Goal: Task Accomplishment & Management: Manage account settings

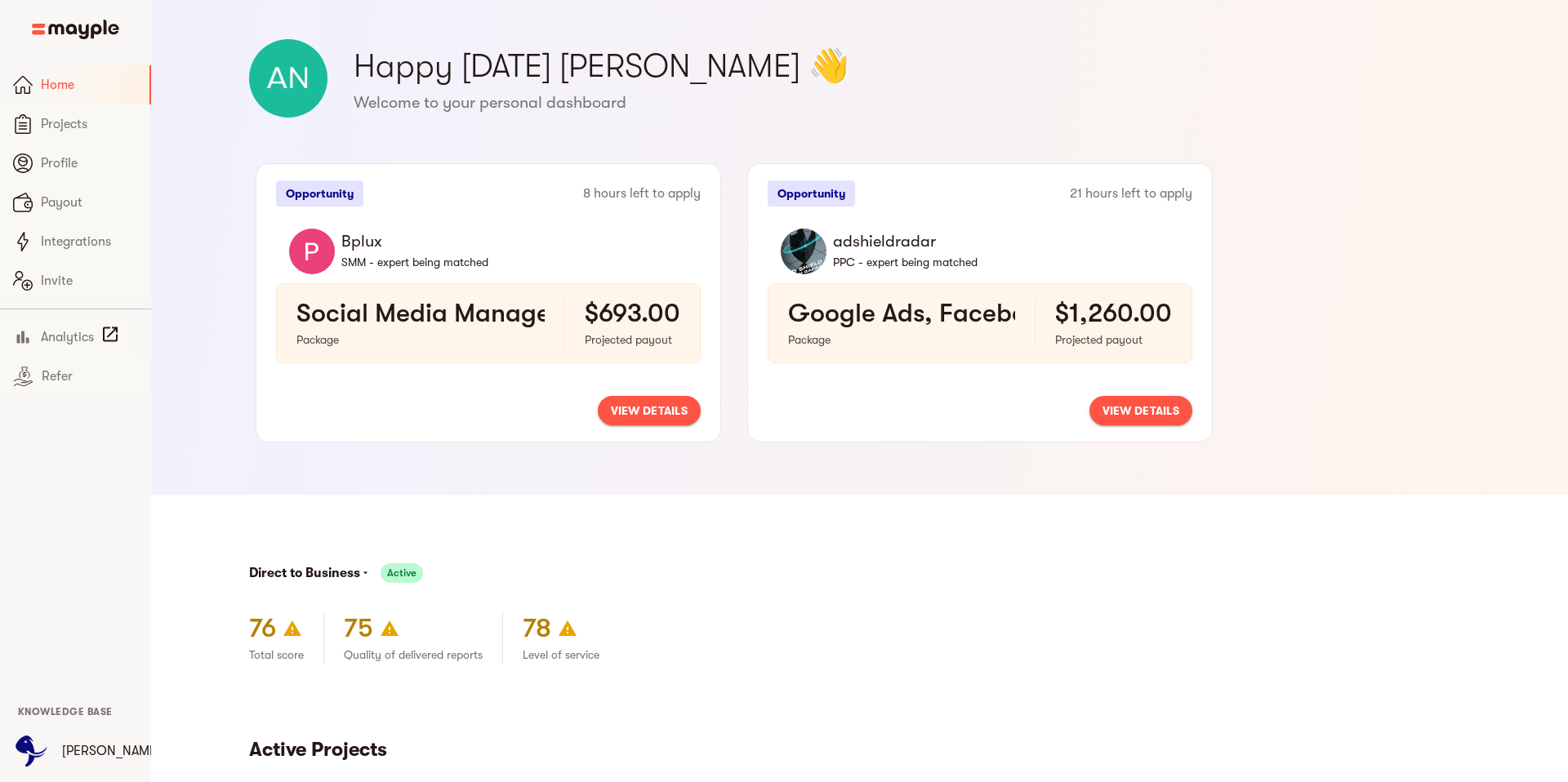
click at [1148, 410] on span "view details" at bounding box center [1140, 411] width 77 height 20
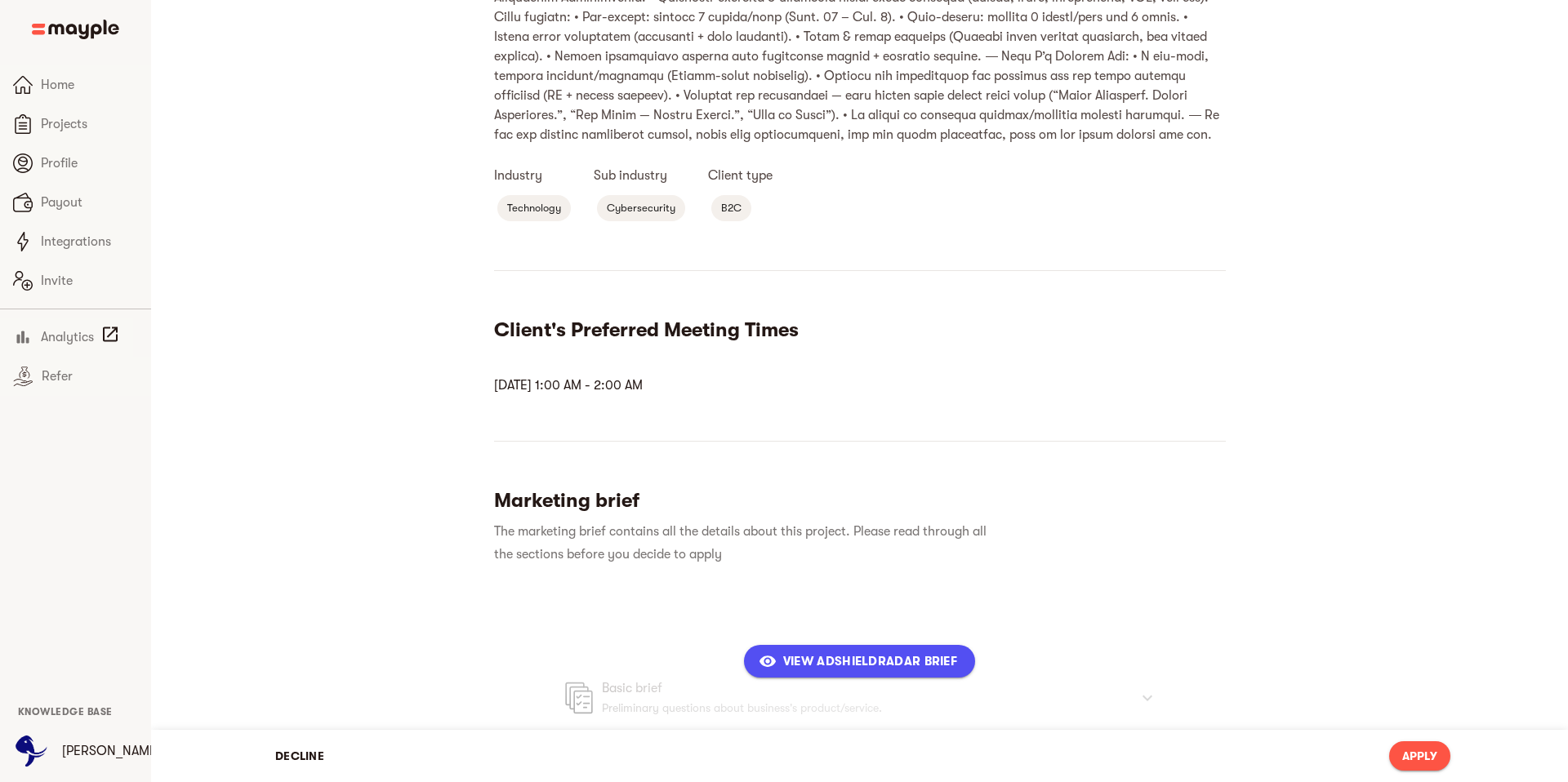
scroll to position [408, 0]
click at [291, 757] on span "Decline" at bounding box center [299, 756] width 49 height 20
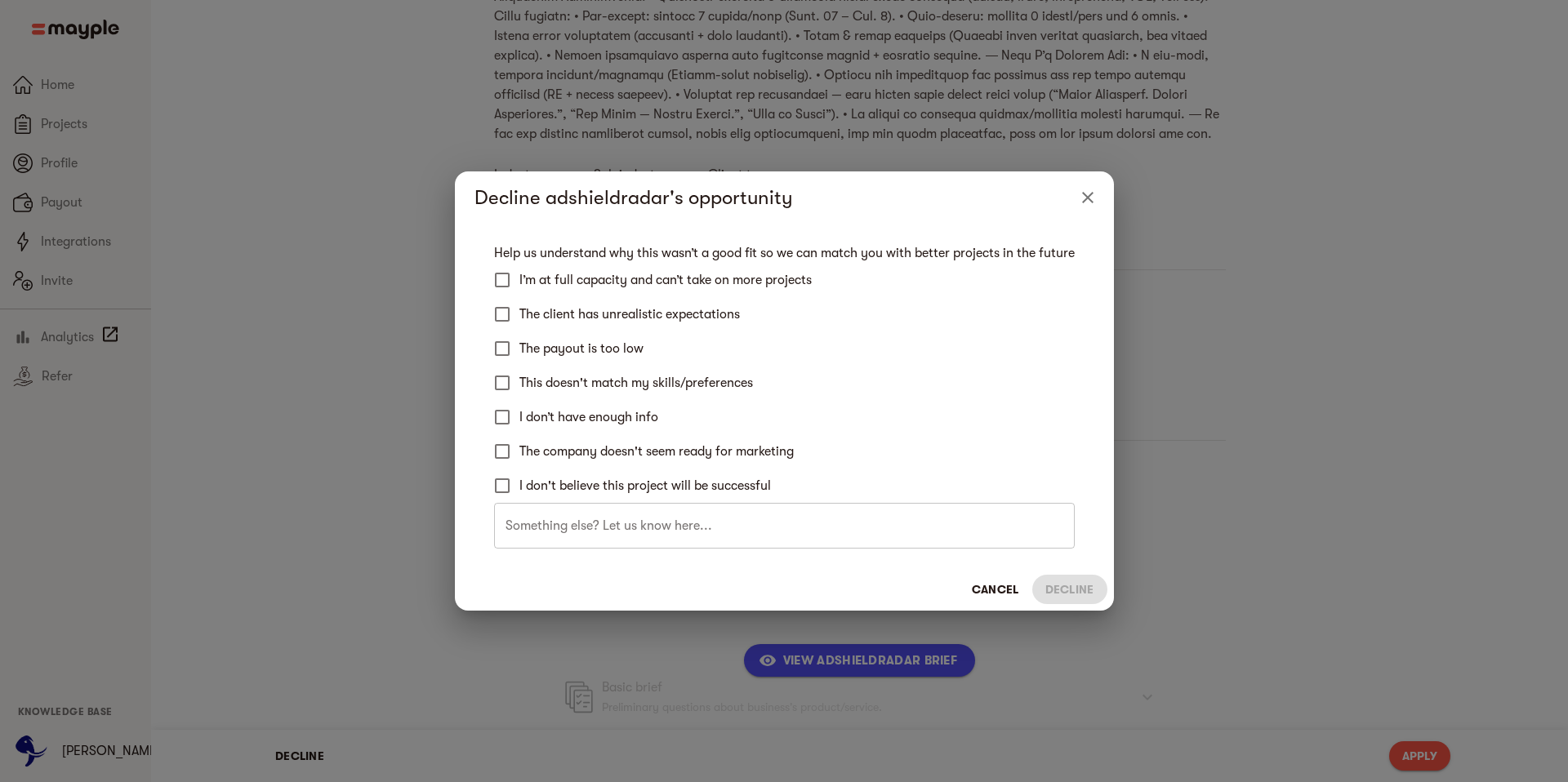
click at [568, 384] on span "This doesn't match my skills/preferences" at bounding box center [635, 383] width 233 height 20
click at [519, 384] on input "This doesn't match my skills/preferences" at bounding box center [502, 383] width 34 height 34
checkbox input "true"
click at [1062, 589] on span "Decline" at bounding box center [1070, 589] width 49 height 20
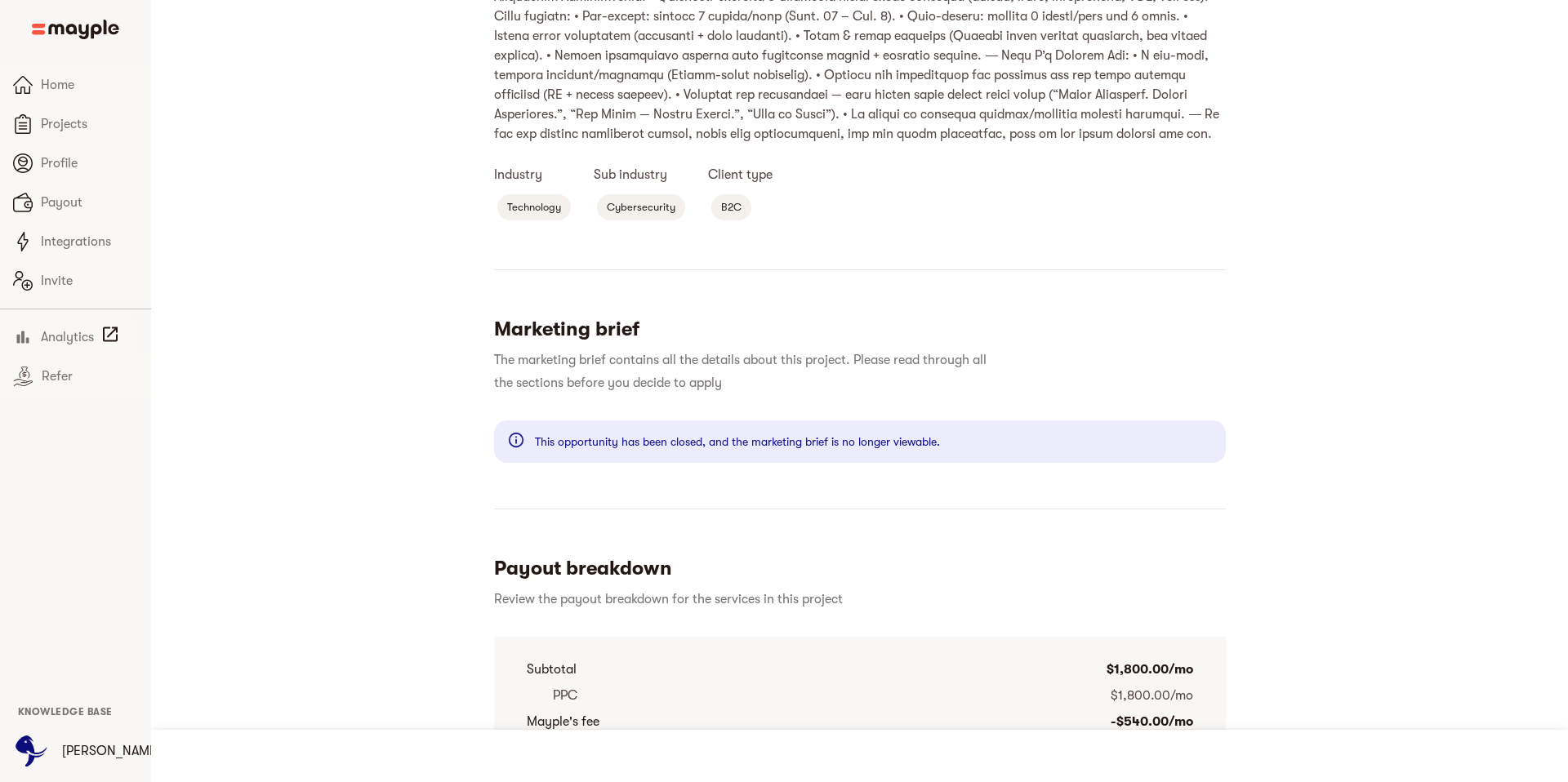
scroll to position [0, 0]
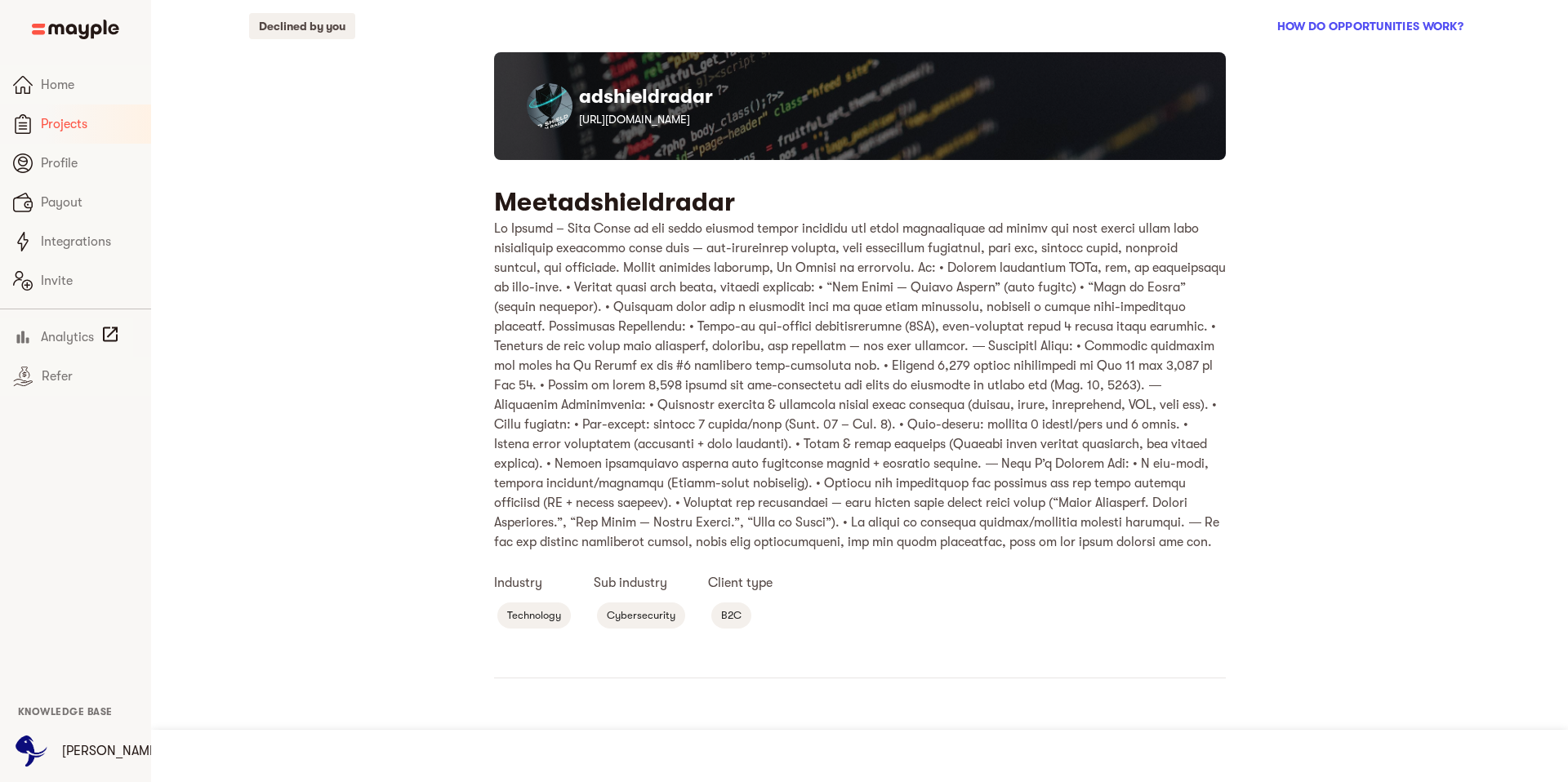
click at [67, 123] on span "Projects" at bounding box center [89, 124] width 97 height 20
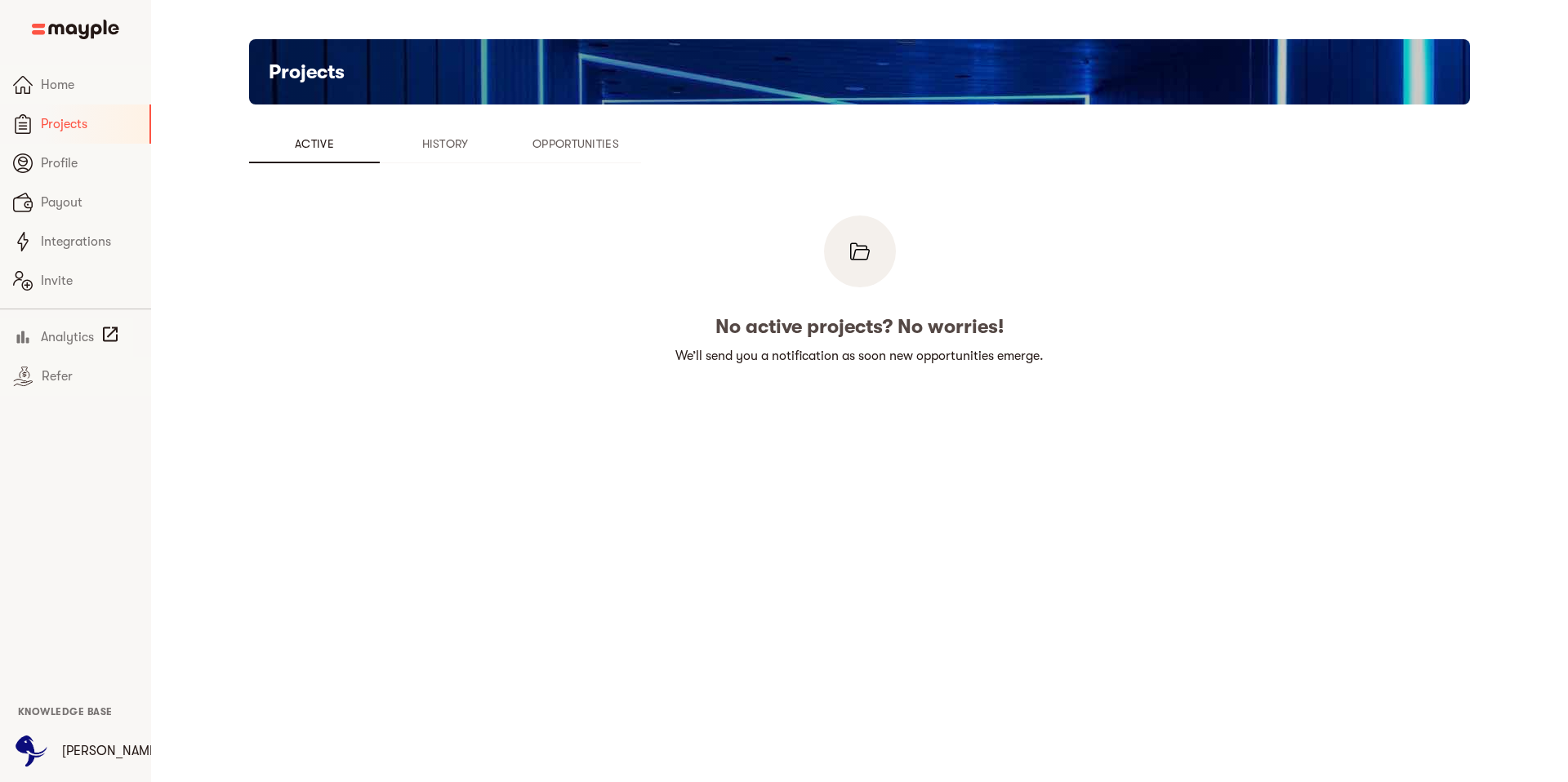
click at [577, 152] on span "Opportunities" at bounding box center [575, 144] width 111 height 20
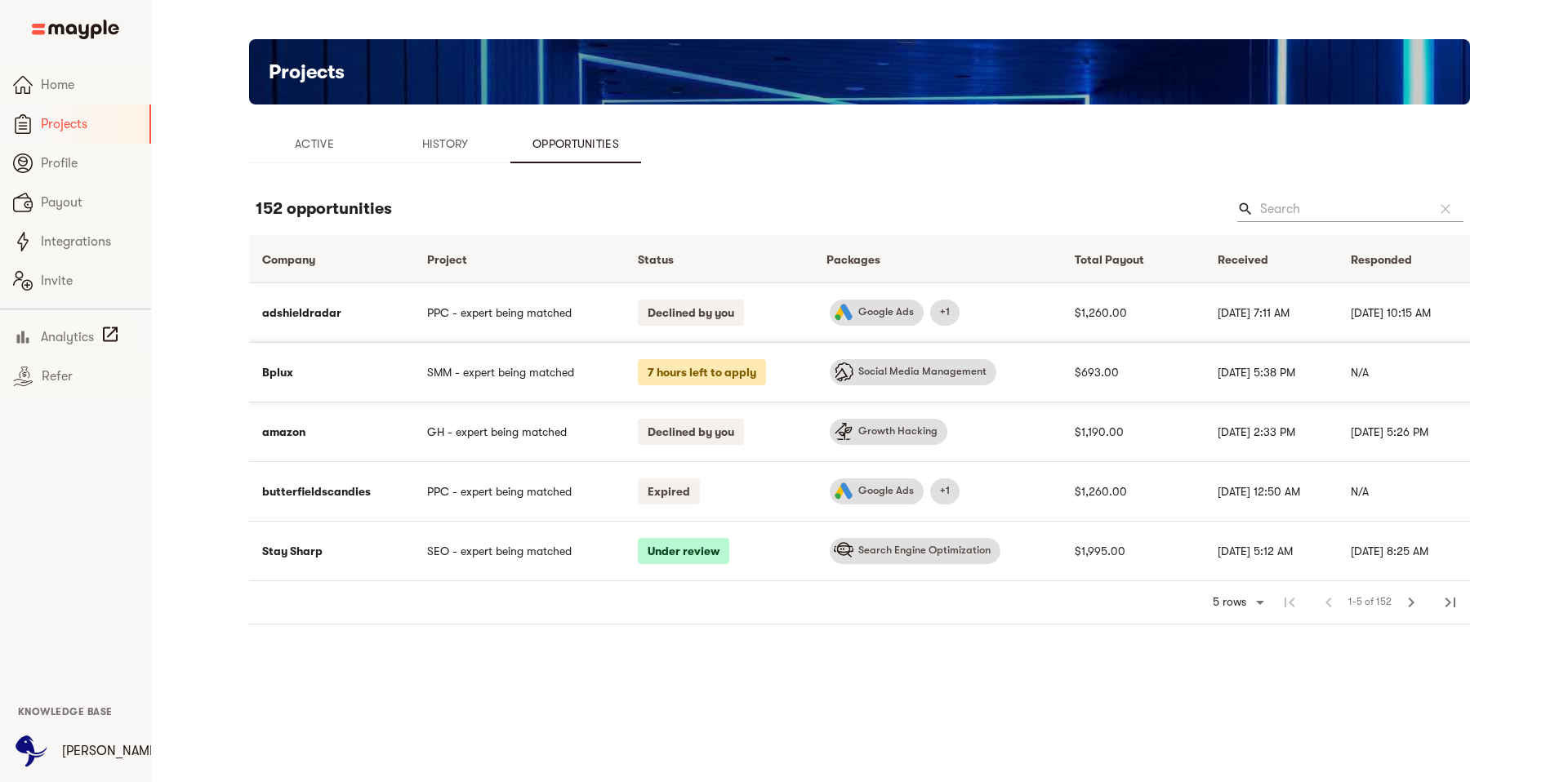
click at [372, 365] on td "Bplux" at bounding box center [331, 372] width 165 height 59
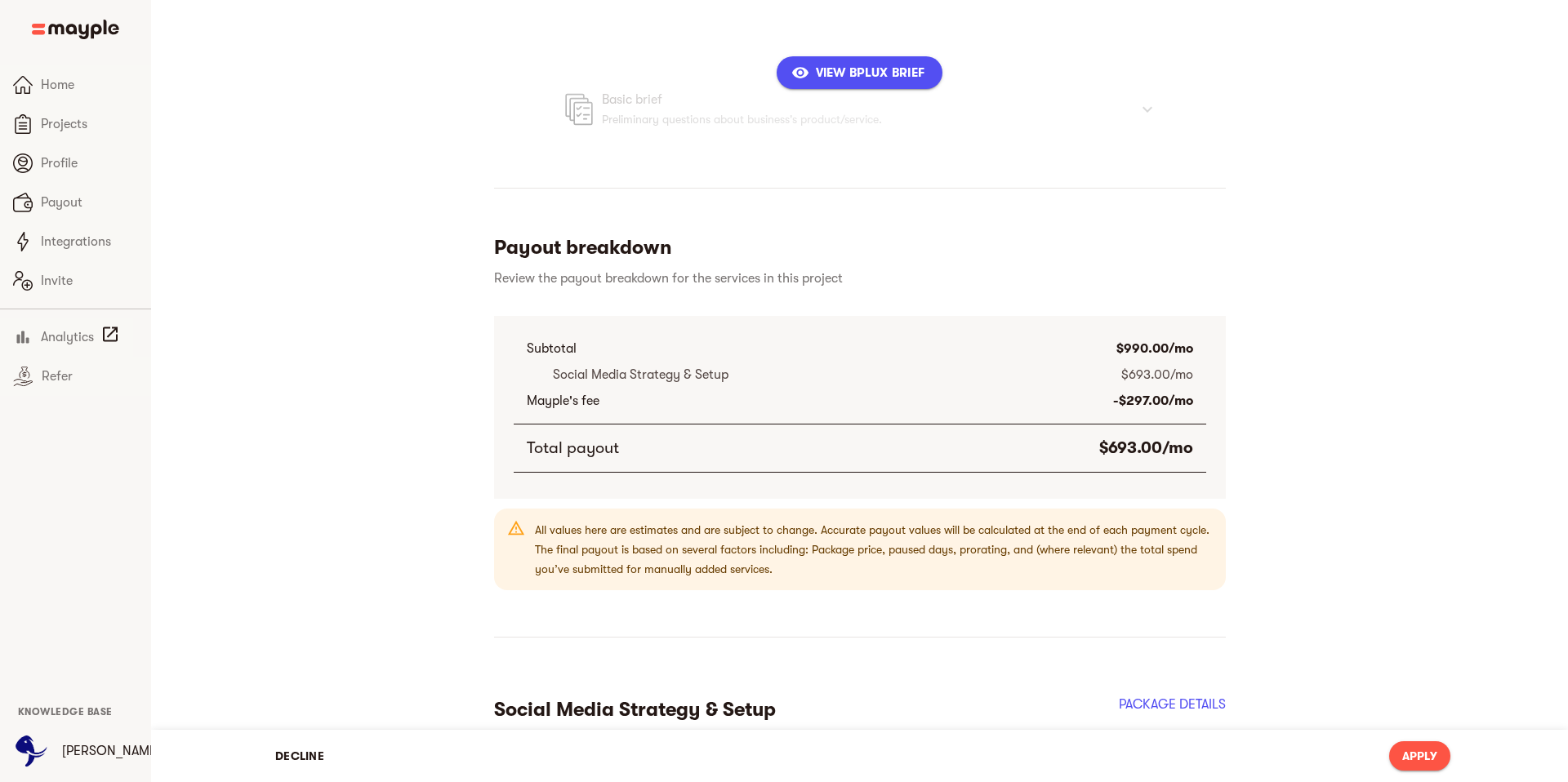
scroll to position [680, 0]
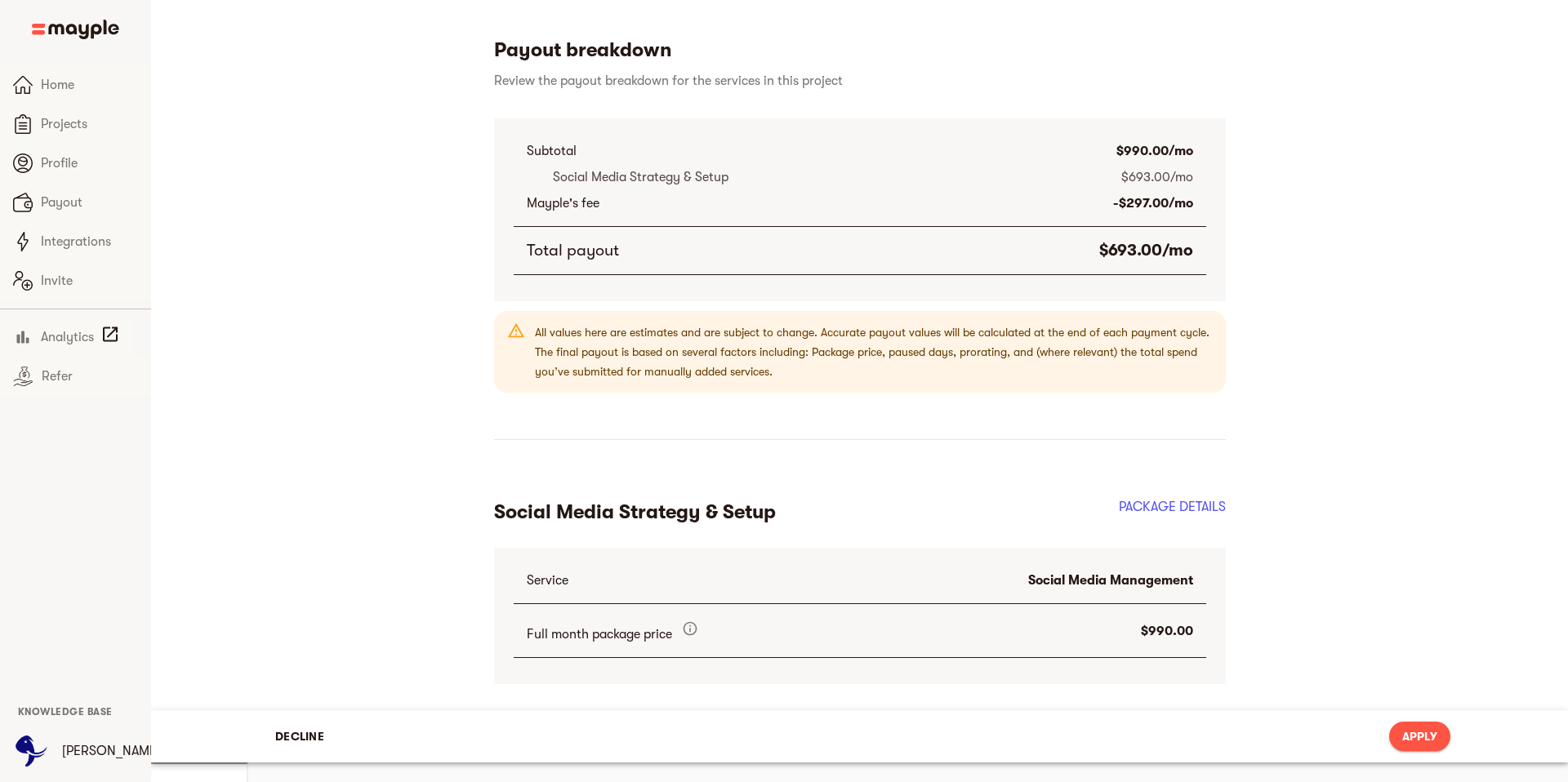
click at [1182, 508] on h2 "PACKAGE DETAILS" at bounding box center [1171, 517] width 107 height 40
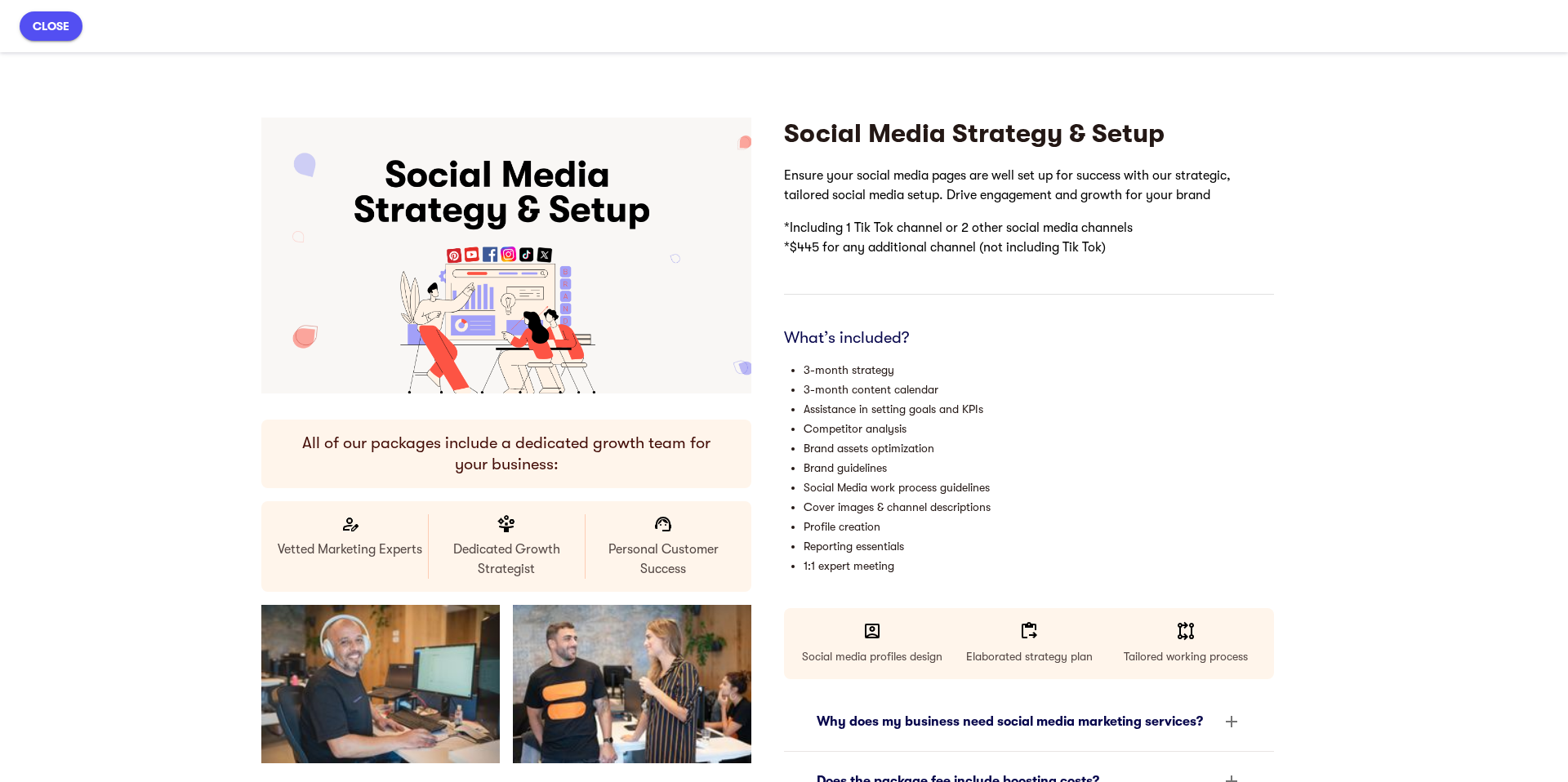
scroll to position [0, 0]
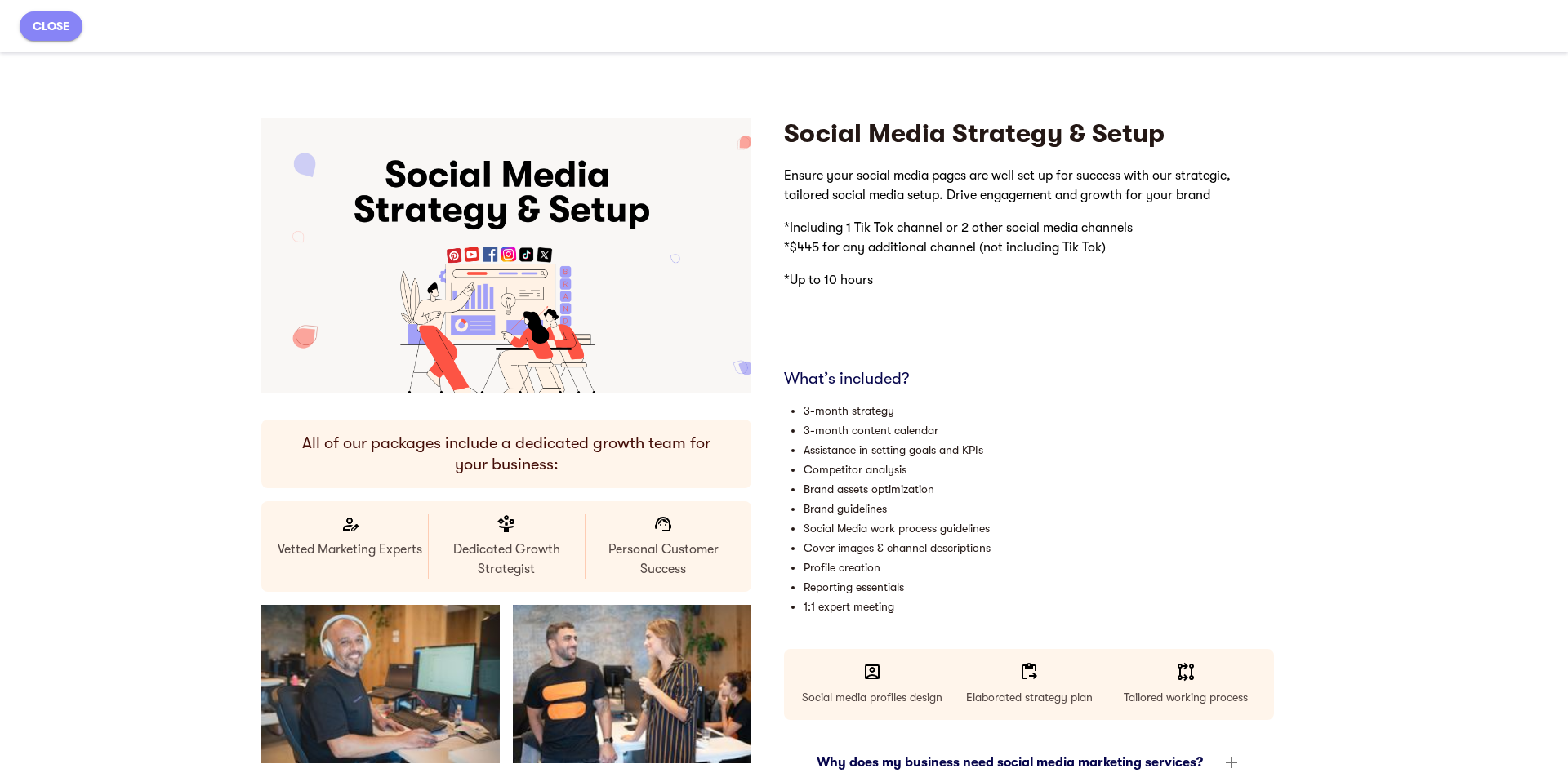
click at [51, 25] on span "close" at bounding box center [50, 26] width 37 height 20
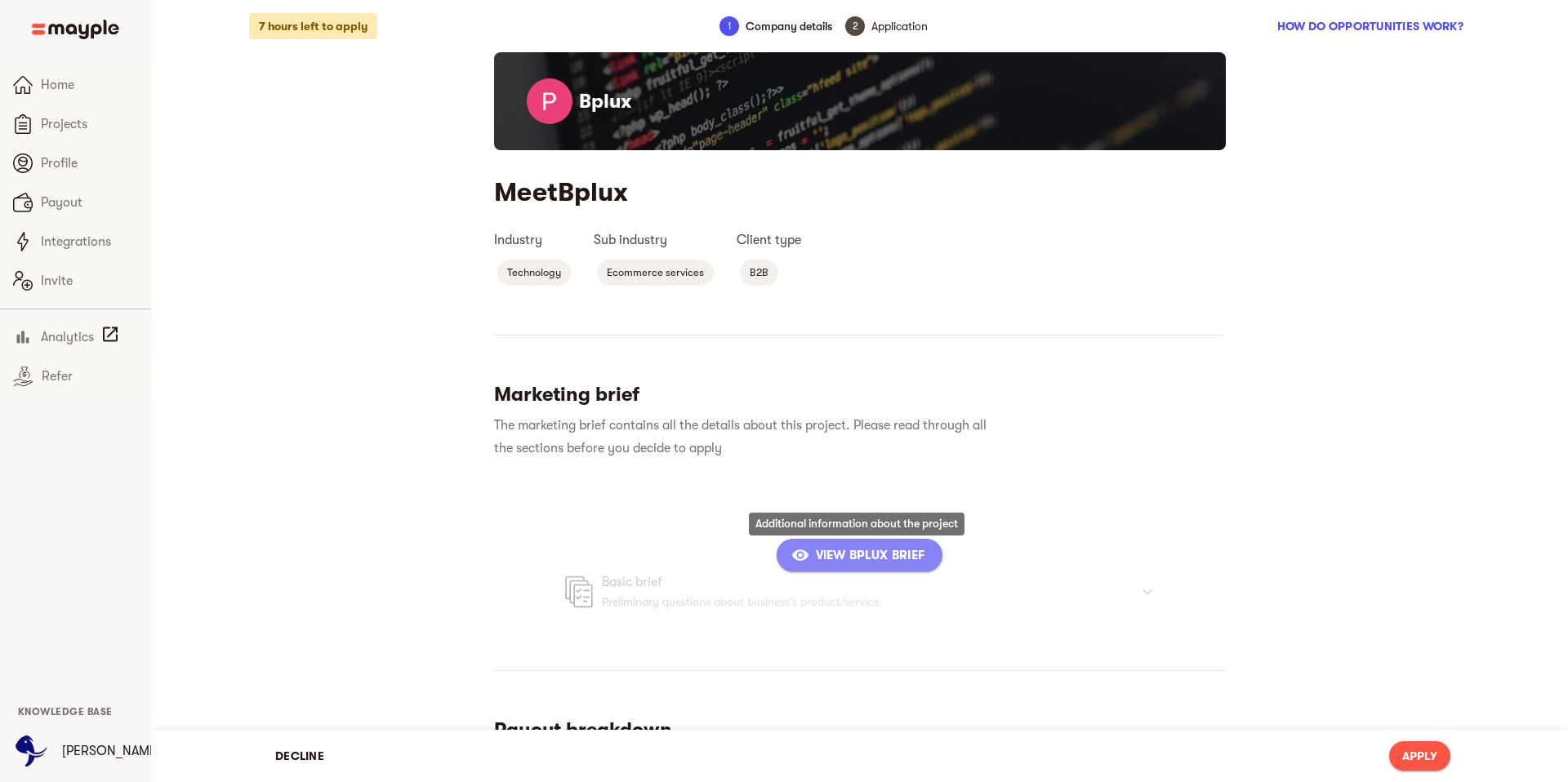
click at [866, 554] on span "View Bplux Brief" at bounding box center [860, 555] width 131 height 20
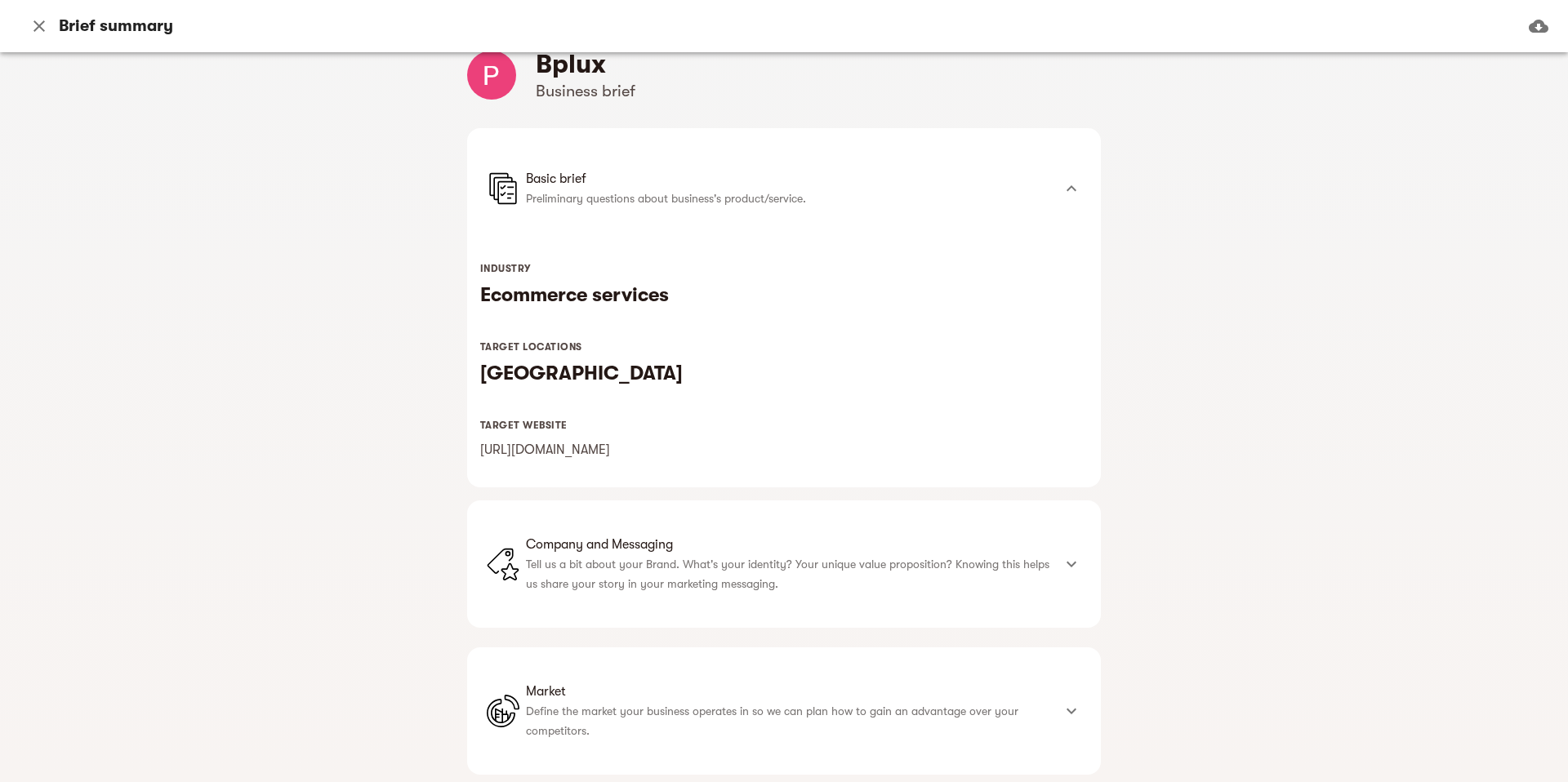
scroll to position [71, 0]
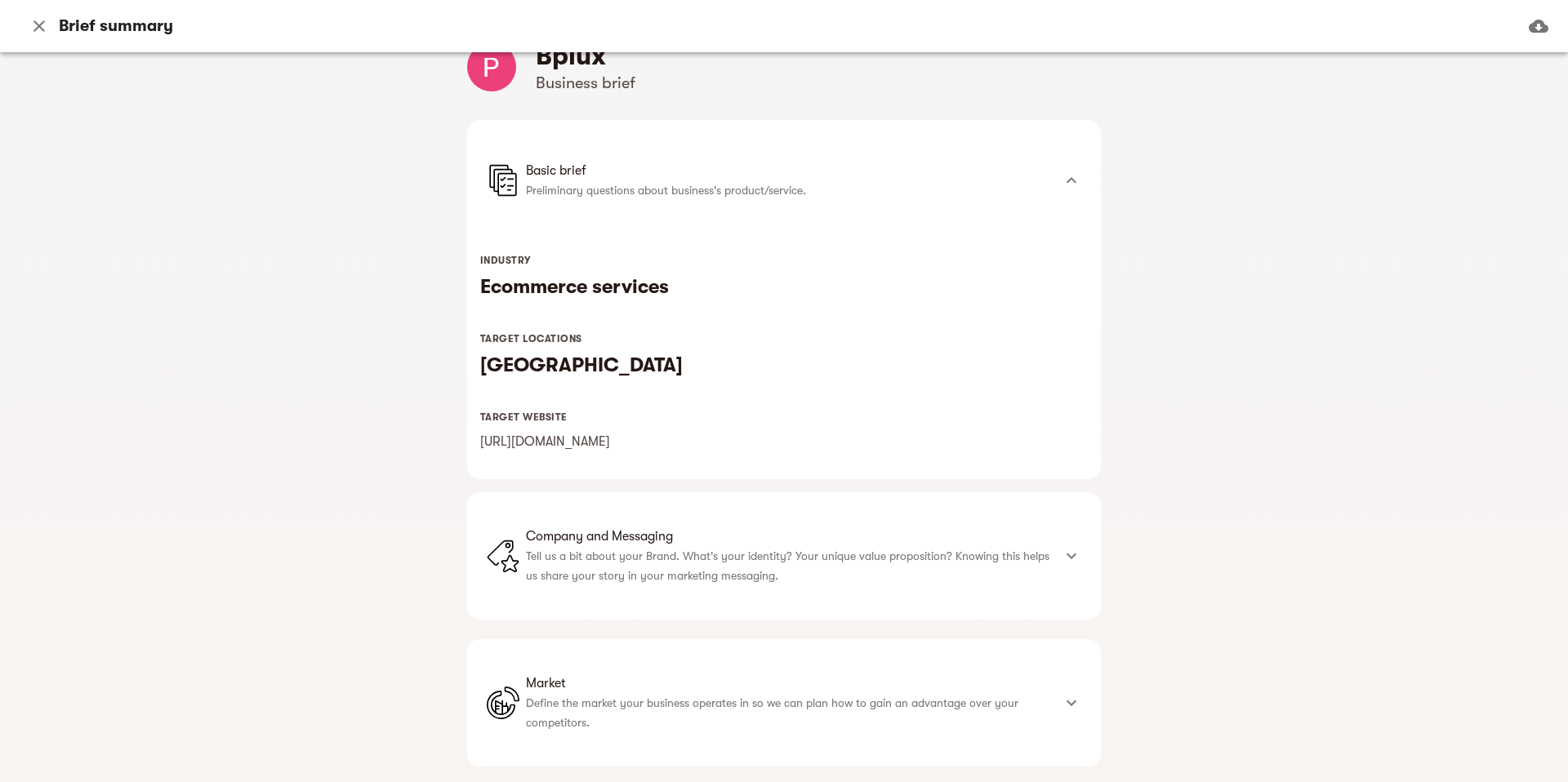
click at [41, 23] on icon "button" at bounding box center [39, 26] width 12 height 12
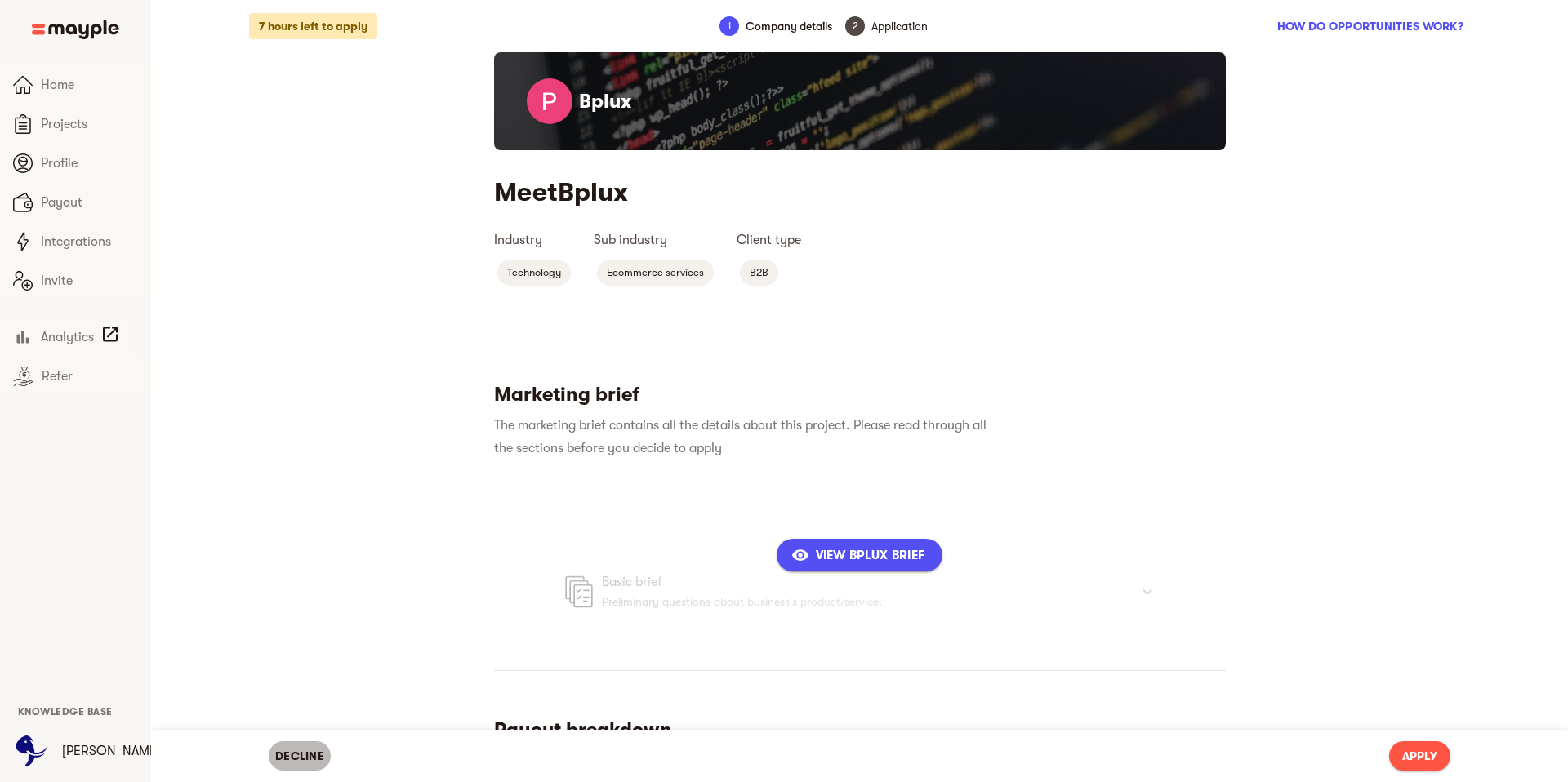
click at [301, 759] on span "Decline" at bounding box center [299, 756] width 49 height 20
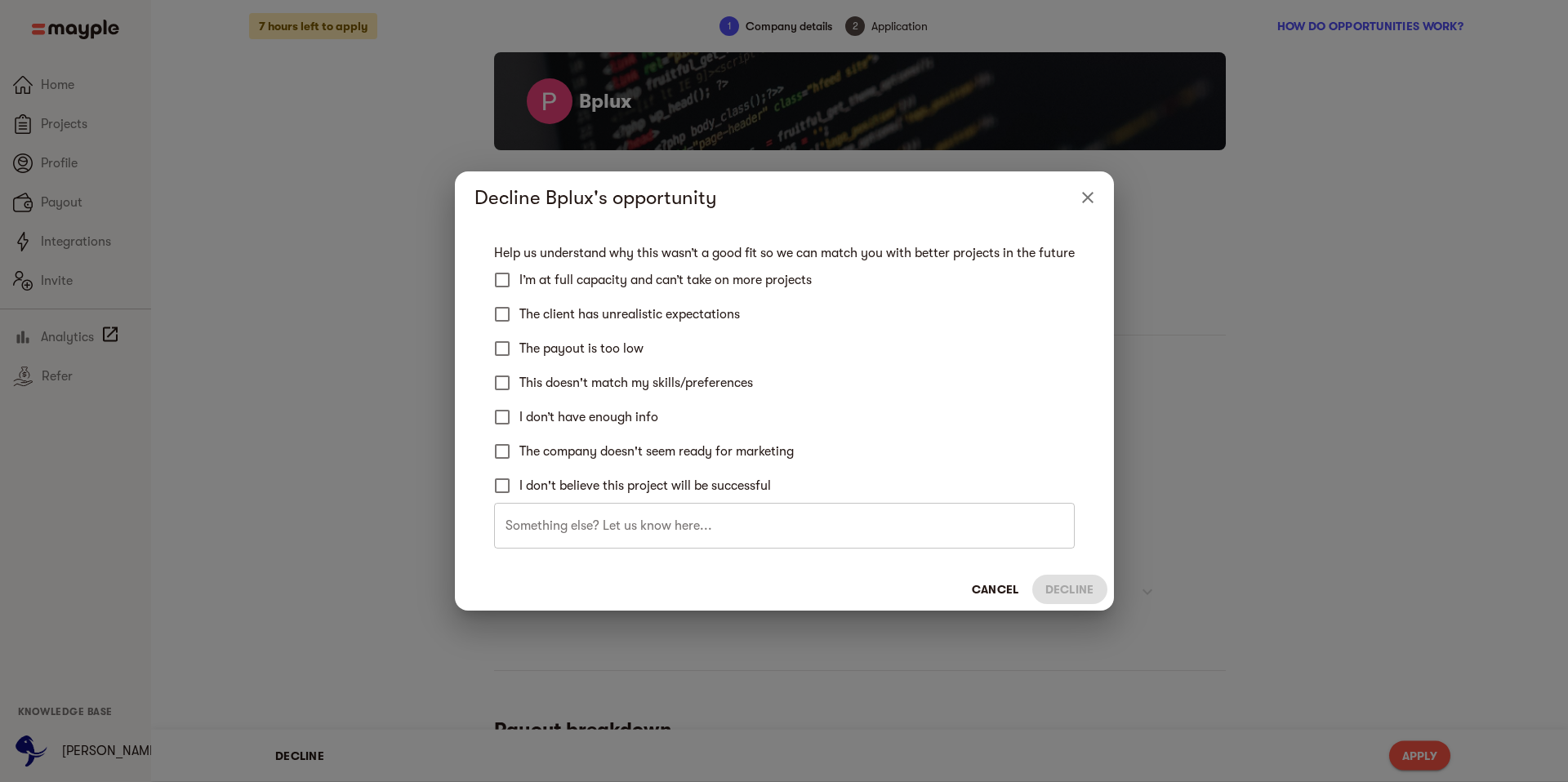
click at [570, 449] on span "The company doesn't seem ready for marketing" at bounding box center [656, 451] width 274 height 20
click at [519, 449] on input "The company doesn't seem ready for marketing" at bounding box center [502, 451] width 34 height 34
checkbox input "true"
click at [1084, 586] on span "Decline" at bounding box center [1070, 589] width 49 height 20
